Goal: Task Accomplishment & Management: Manage account settings

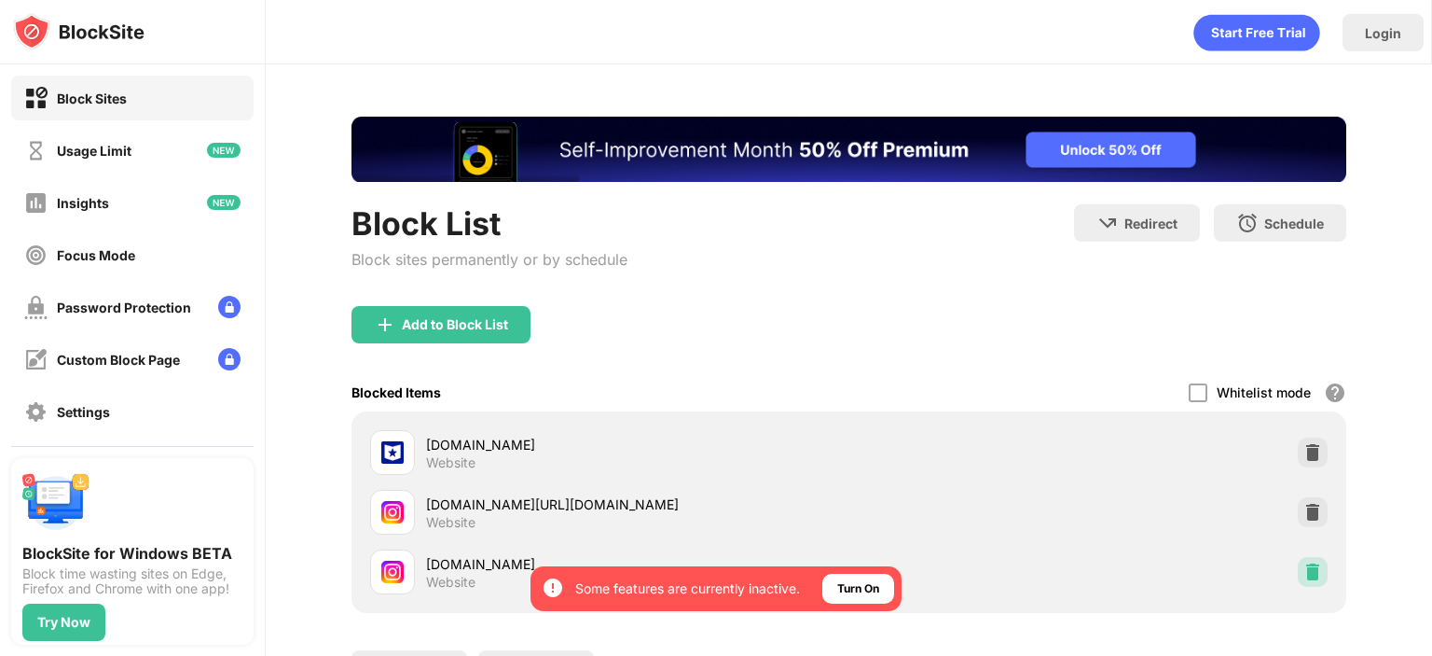
click at [1304, 574] on img at bounding box center [1313, 571] width 19 height 19
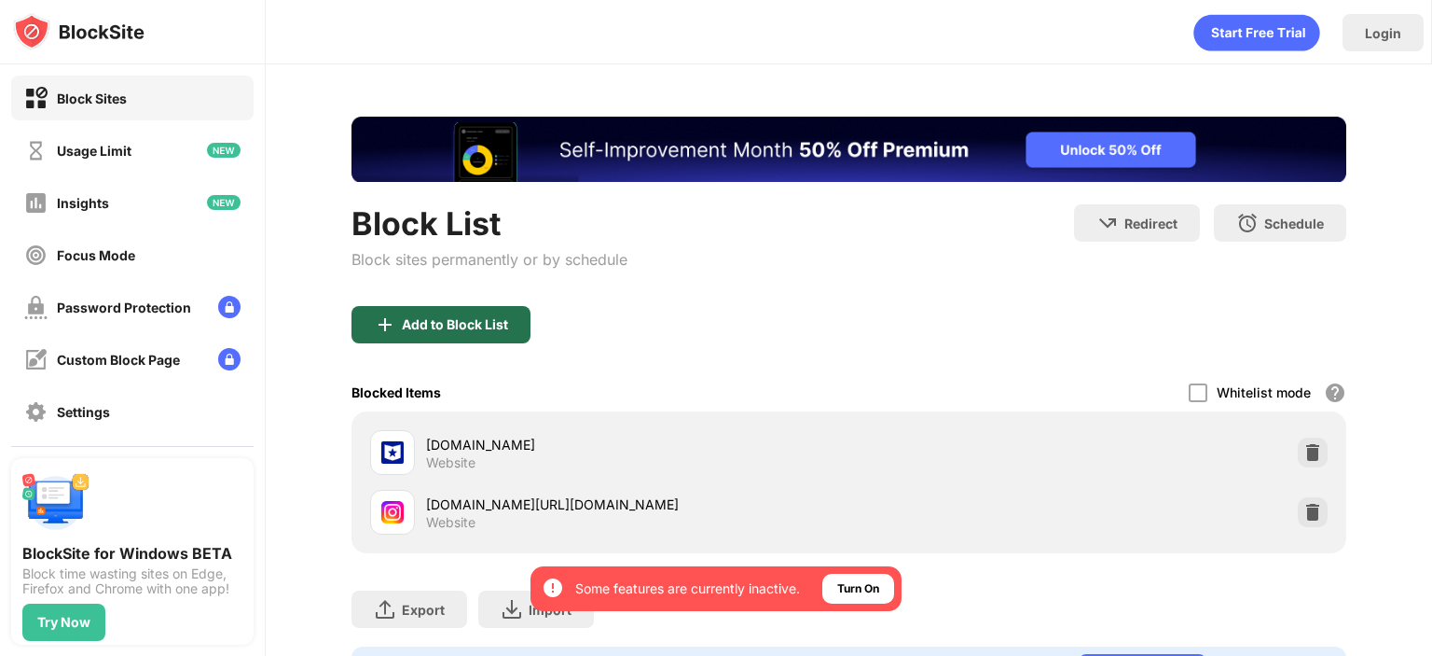
click at [461, 327] on div "Add to Block List" at bounding box center [455, 324] width 106 height 15
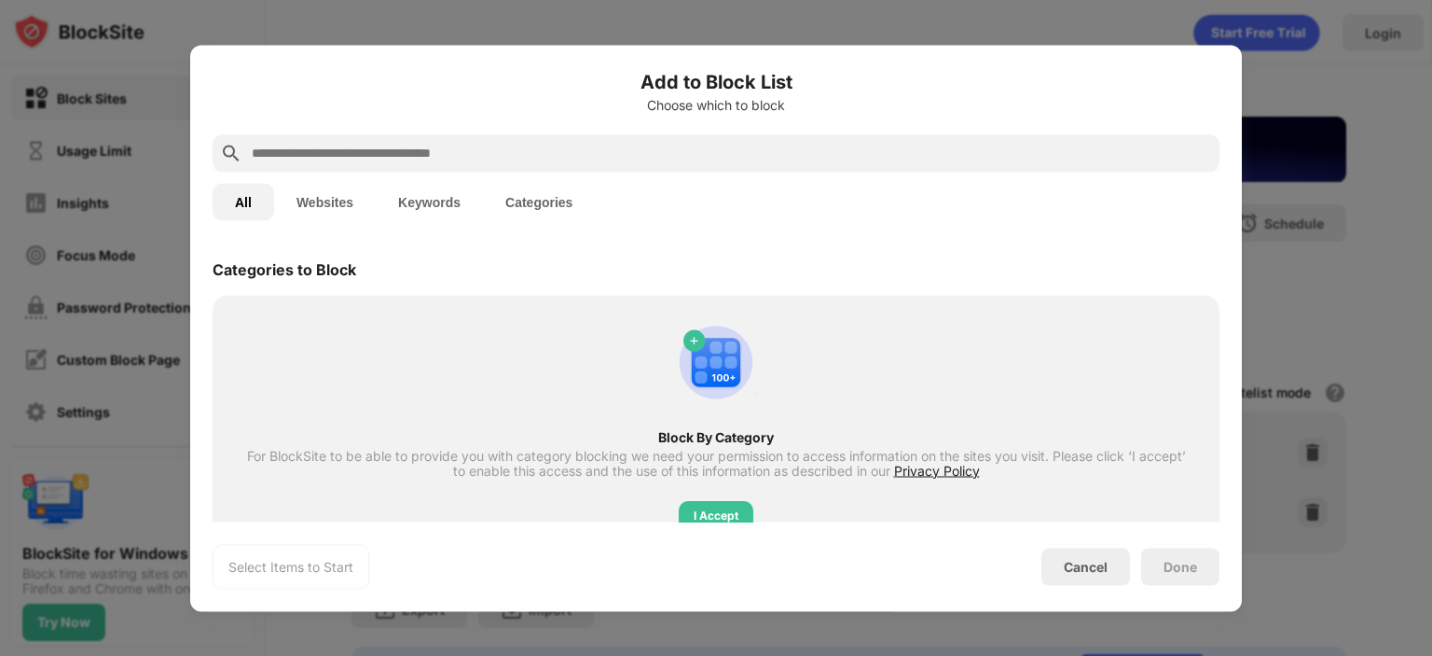
click at [324, 136] on div at bounding box center [716, 152] width 1007 height 37
click at [317, 165] on div at bounding box center [716, 152] width 1007 height 37
click at [320, 145] on input "text" at bounding box center [731, 153] width 962 height 22
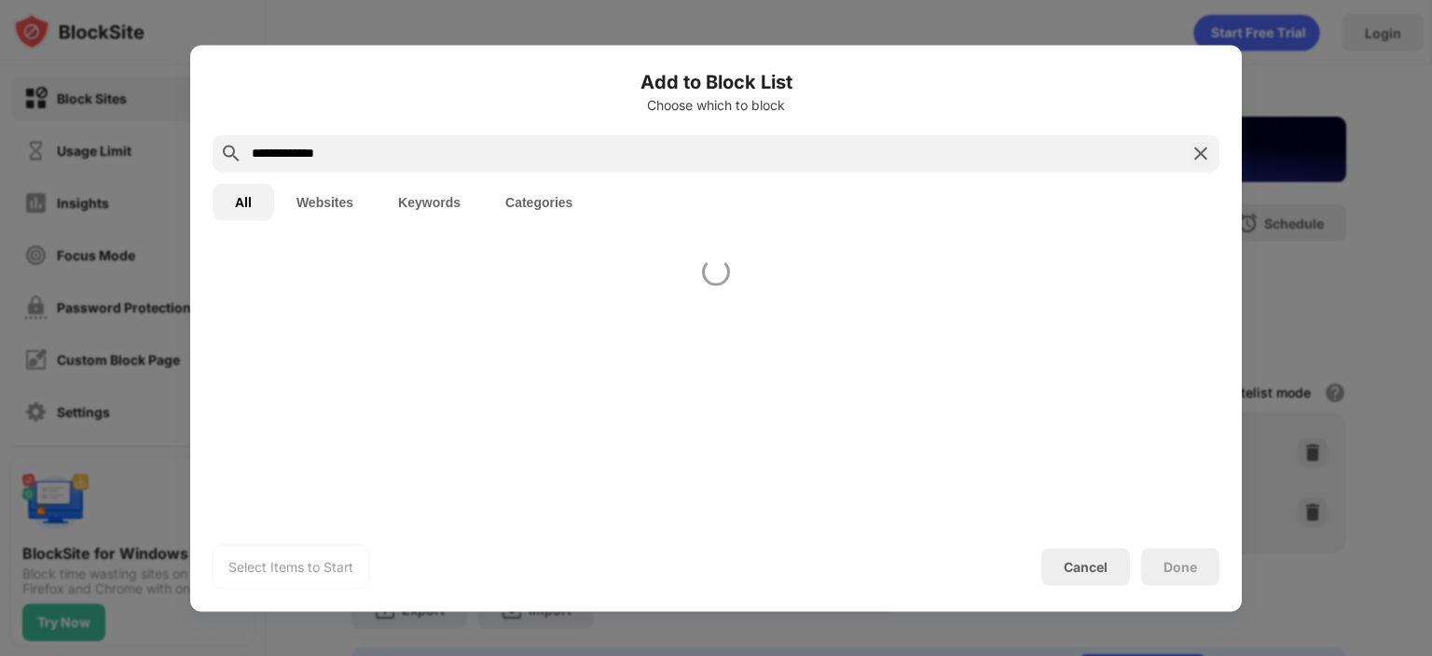
type input "**********"
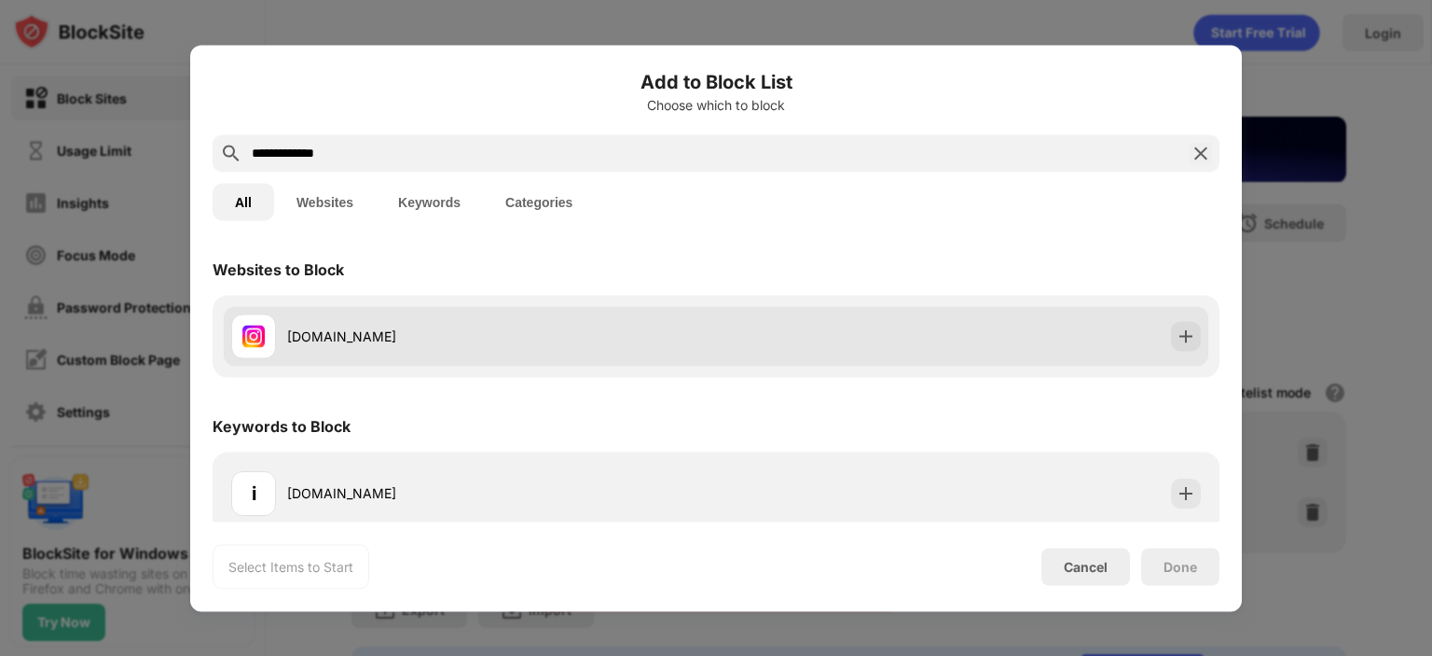
click at [339, 354] on div "instagram.com" at bounding box center [473, 335] width 485 height 45
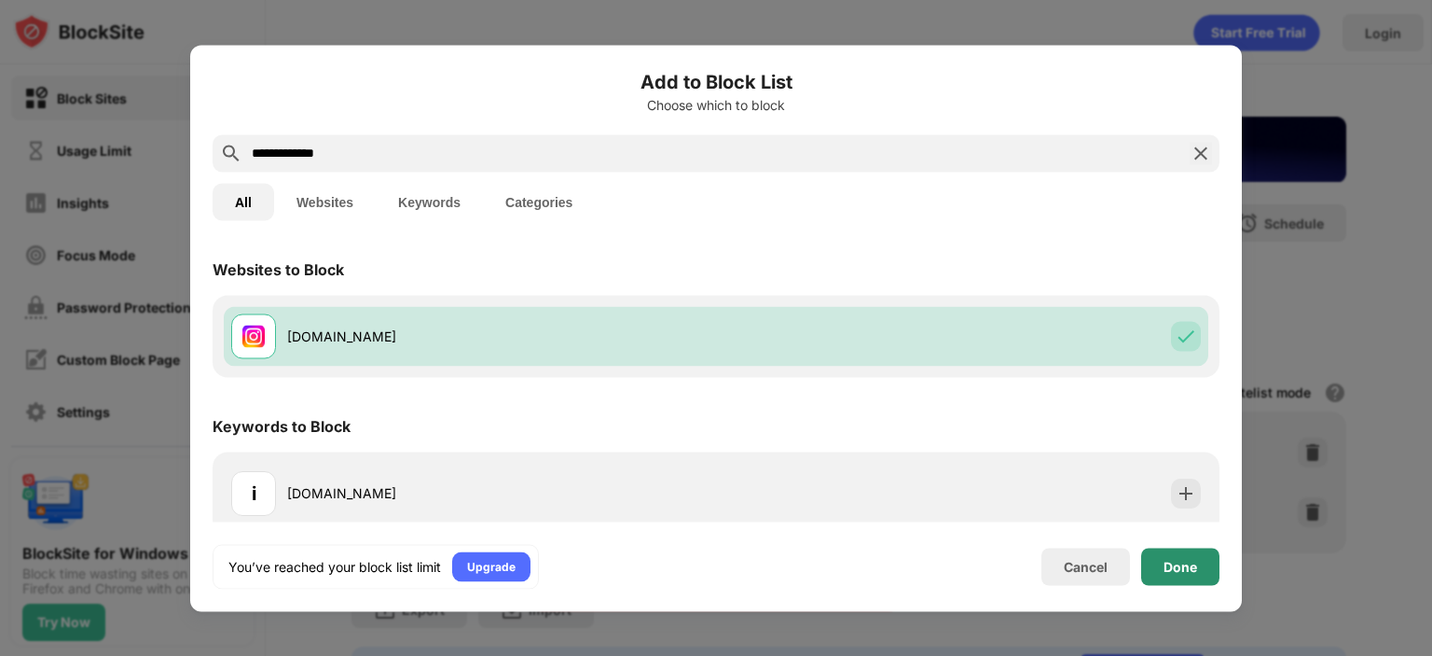
click at [1194, 568] on div "Done" at bounding box center [1181, 566] width 34 height 15
